Goal: Information Seeking & Learning: Learn about a topic

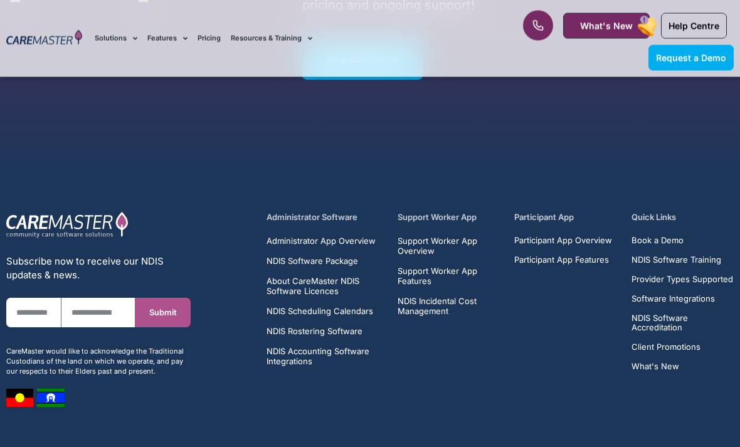
scroll to position [2280, 0]
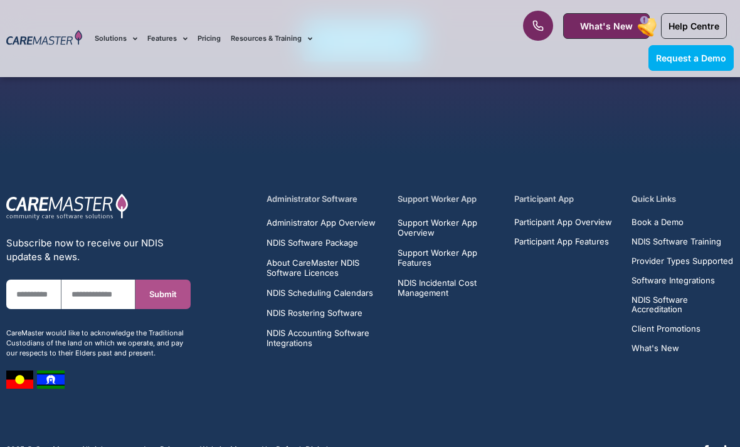
click at [23, 373] on img at bounding box center [19, 380] width 27 height 18
click at [23, 372] on img at bounding box center [19, 380] width 27 height 18
click at [50, 348] on div "CareMaster would like to acknowledge the Traditional Custodians of the land on …" at bounding box center [98, 343] width 184 height 30
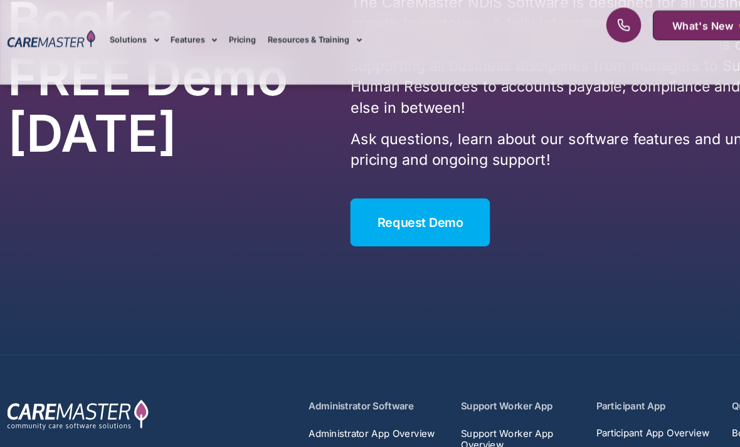
scroll to position [2129, 0]
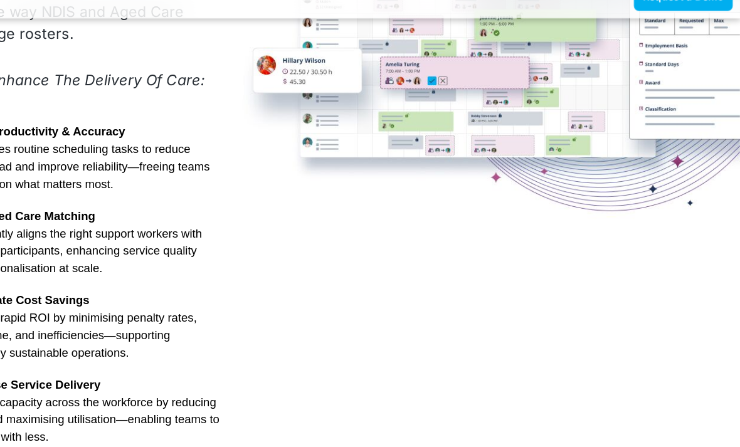
click at [310, 229] on div "Advanced Al for NDIS and Aged Care Rostering See it in Action Video Player [URL…" at bounding box center [370, 206] width 740 height 652
click at [309, 255] on div "Advanced Al for NDIS and Aged Care Rostering See it in Action Video Player [URL…" at bounding box center [370, 206] width 740 height 652
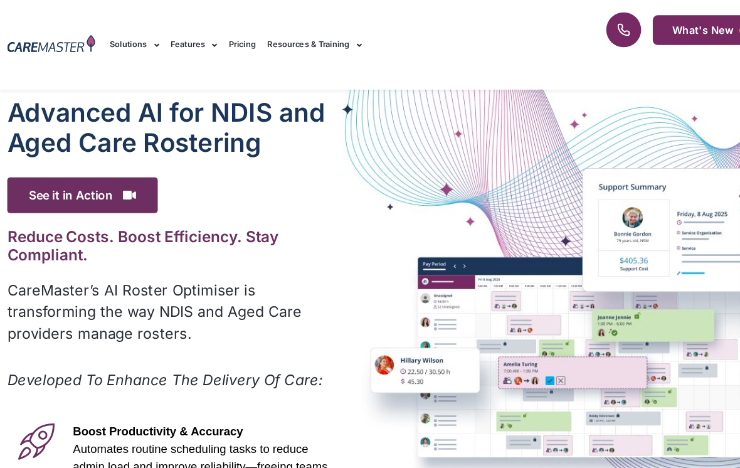
click at [18, 13] on div at bounding box center [44, 38] width 88 height 77
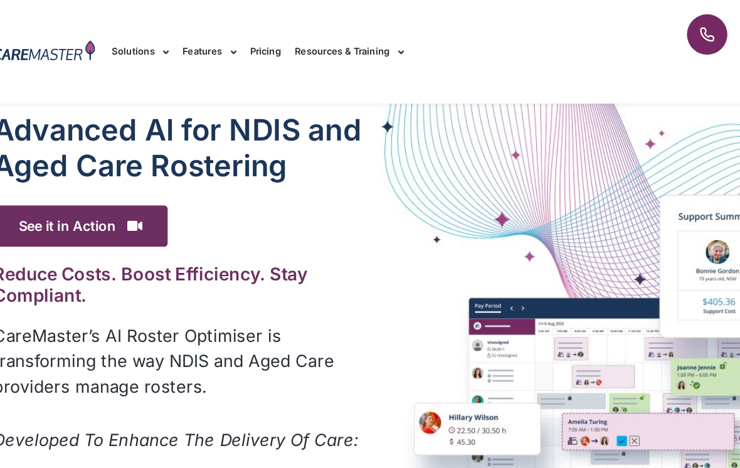
click at [153, 21] on link "Features" at bounding box center [167, 39] width 40 height 42
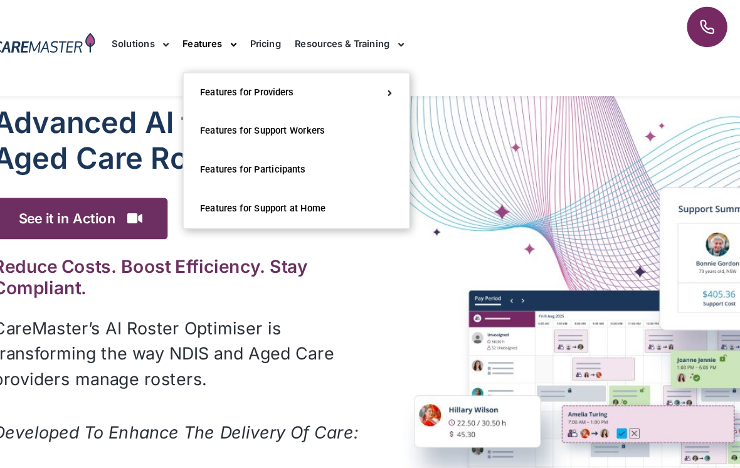
click at [6, 203] on h2 "Reduce Costs. Boost Efficiency. Stay Compliant." at bounding box center [151, 211] width 291 height 31
